Goal: Task Accomplishment & Management: Manage account settings

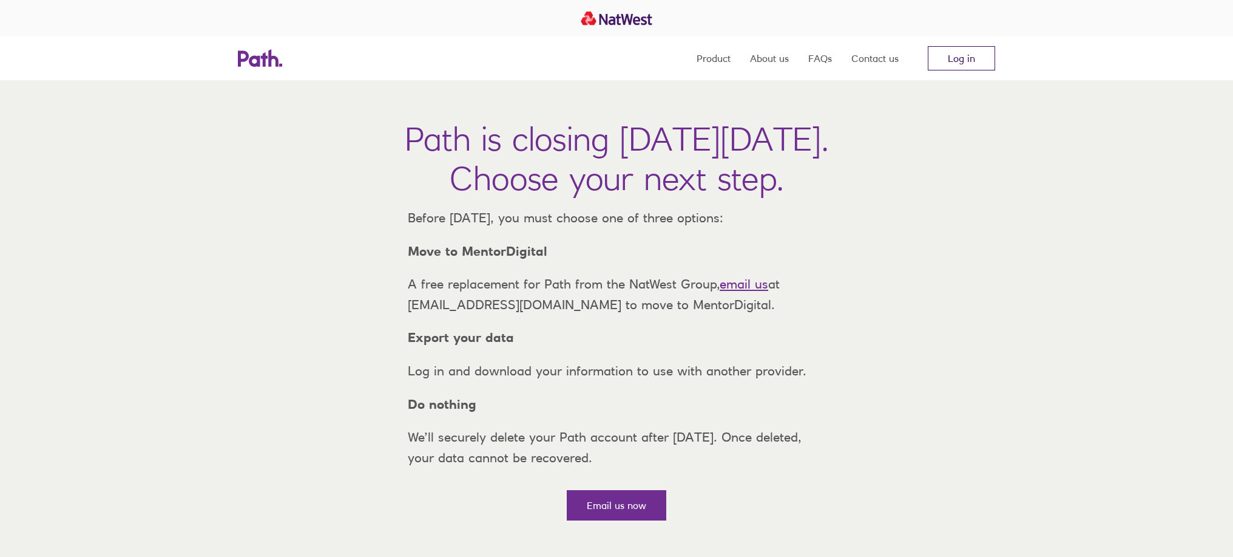
click at [964, 65] on link "Log in" at bounding box center [961, 58] width 67 height 24
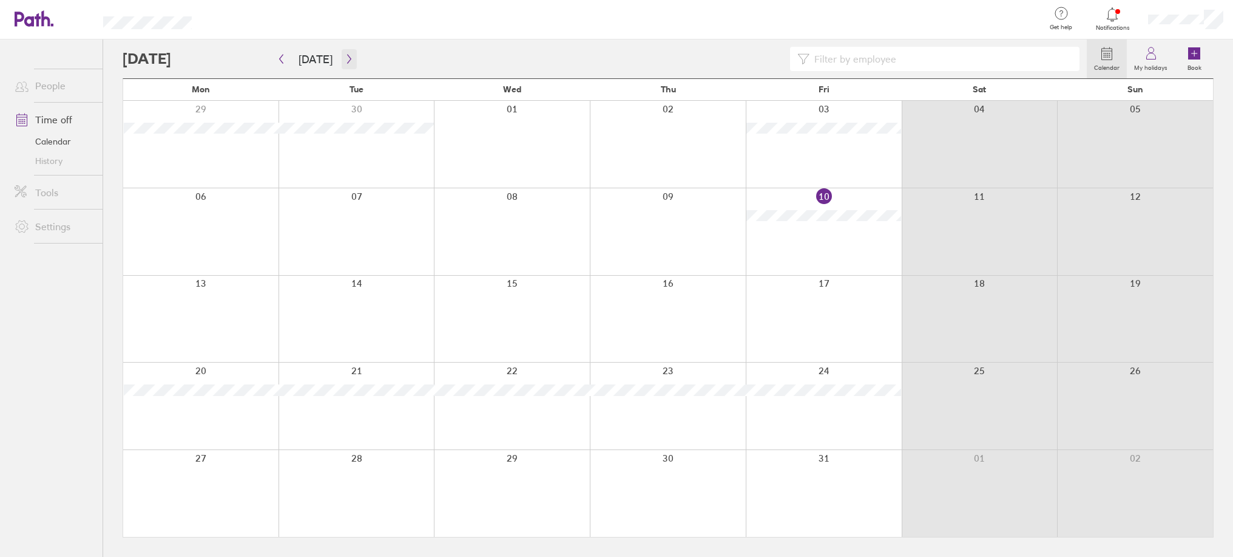
click at [342, 59] on button "button" at bounding box center [349, 59] width 15 height 20
